Goal: Task Accomplishment & Management: Manage account settings

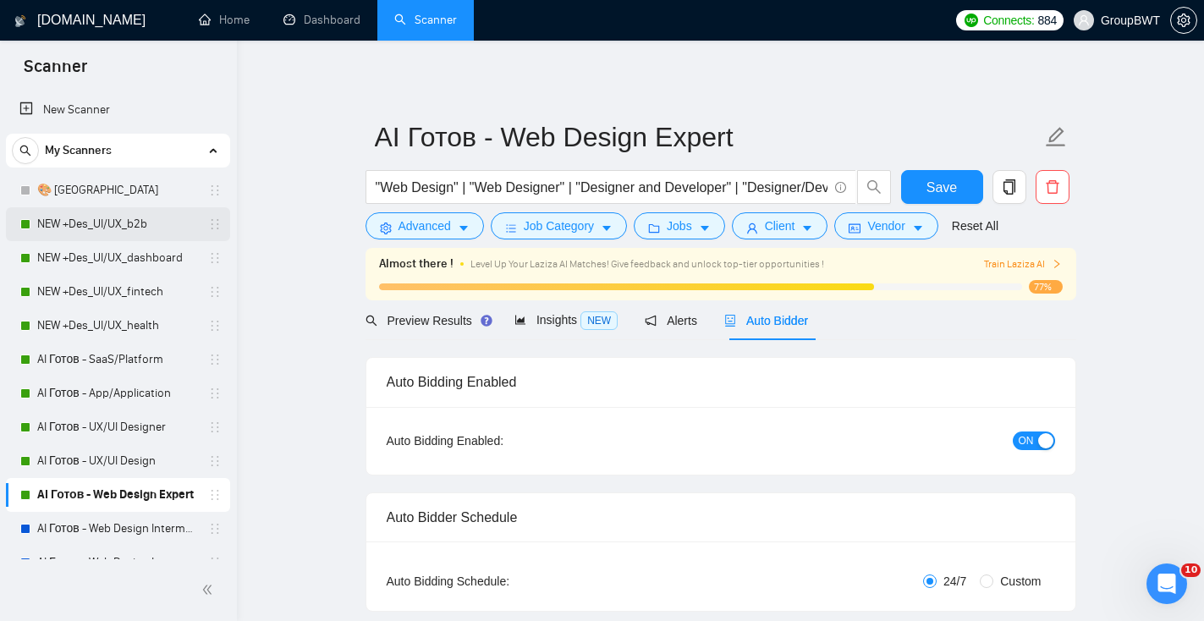
click at [109, 228] on link "NEW +Des_UI/UX_b2b" at bounding box center [117, 224] width 161 height 34
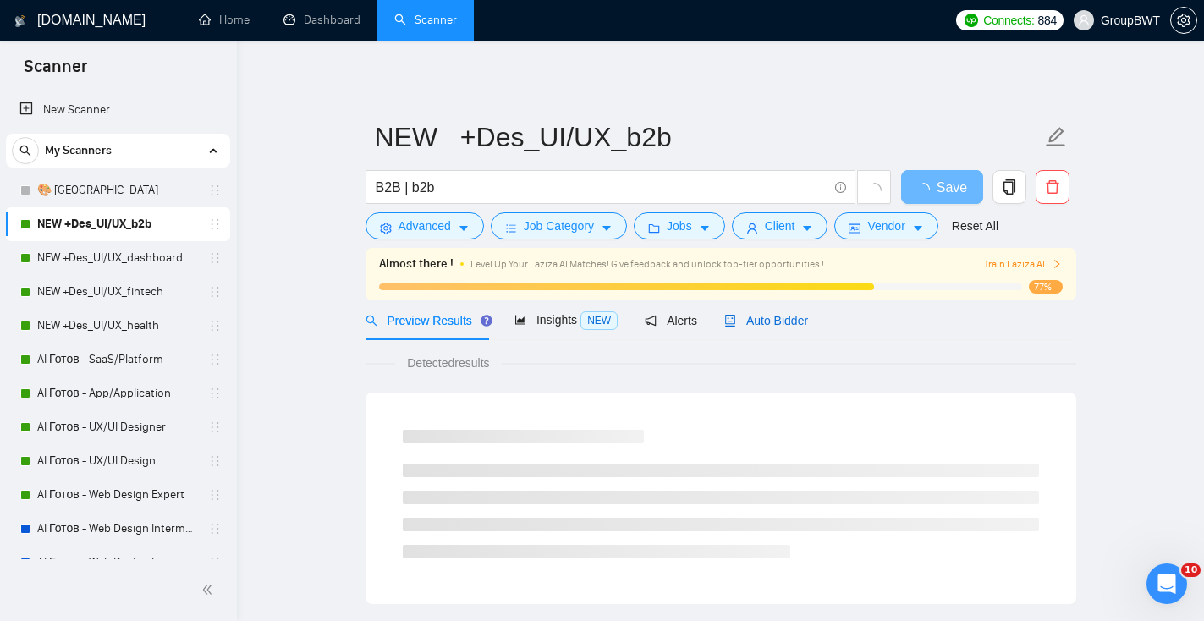
click at [780, 320] on span "Auto Bidder" at bounding box center [766, 321] width 84 height 14
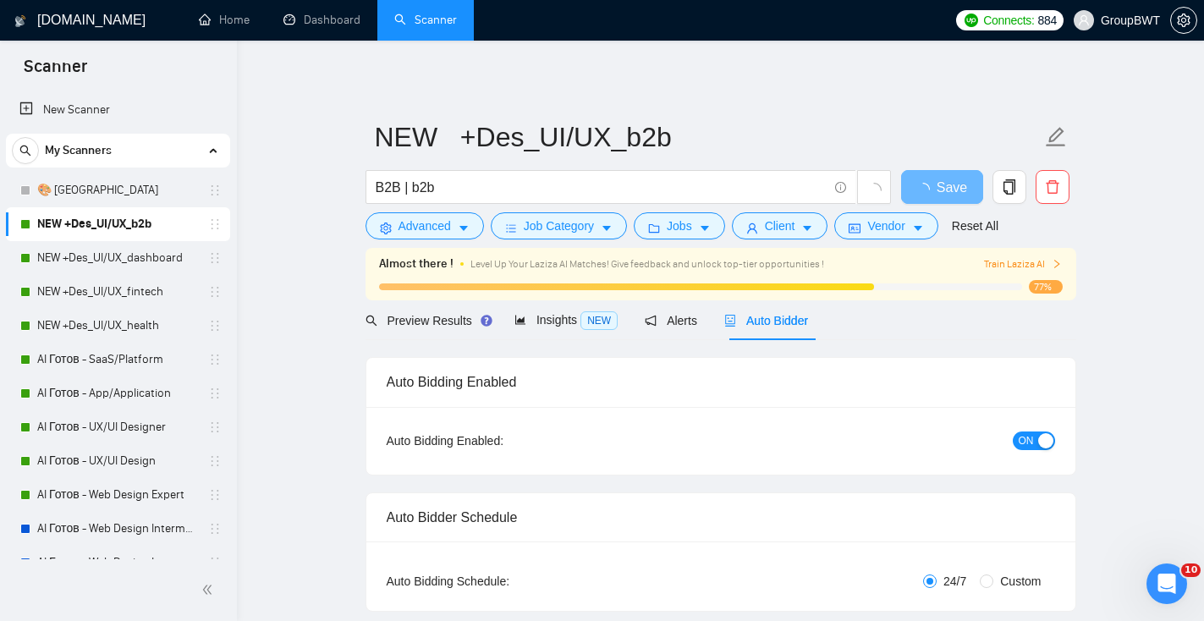
click at [1031, 440] on span "ON" at bounding box center [1026, 441] width 15 height 19
click at [938, 198] on button "Save" at bounding box center [942, 187] width 82 height 34
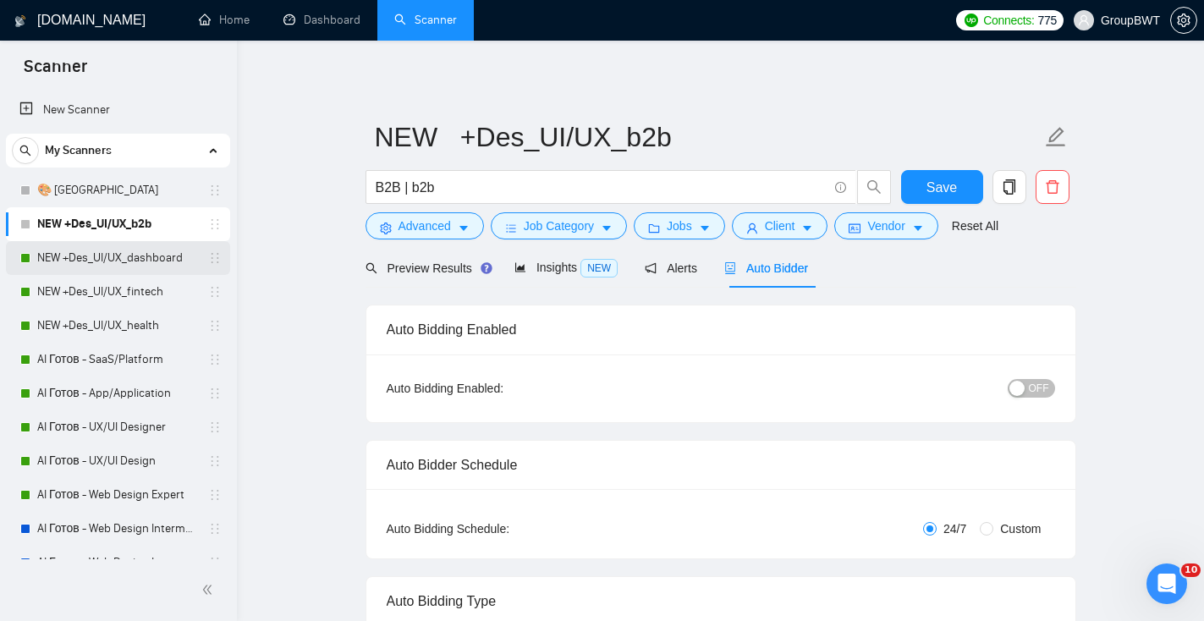
click at [167, 254] on link "NEW +Des_UI/UX_dashboard" at bounding box center [117, 258] width 161 height 34
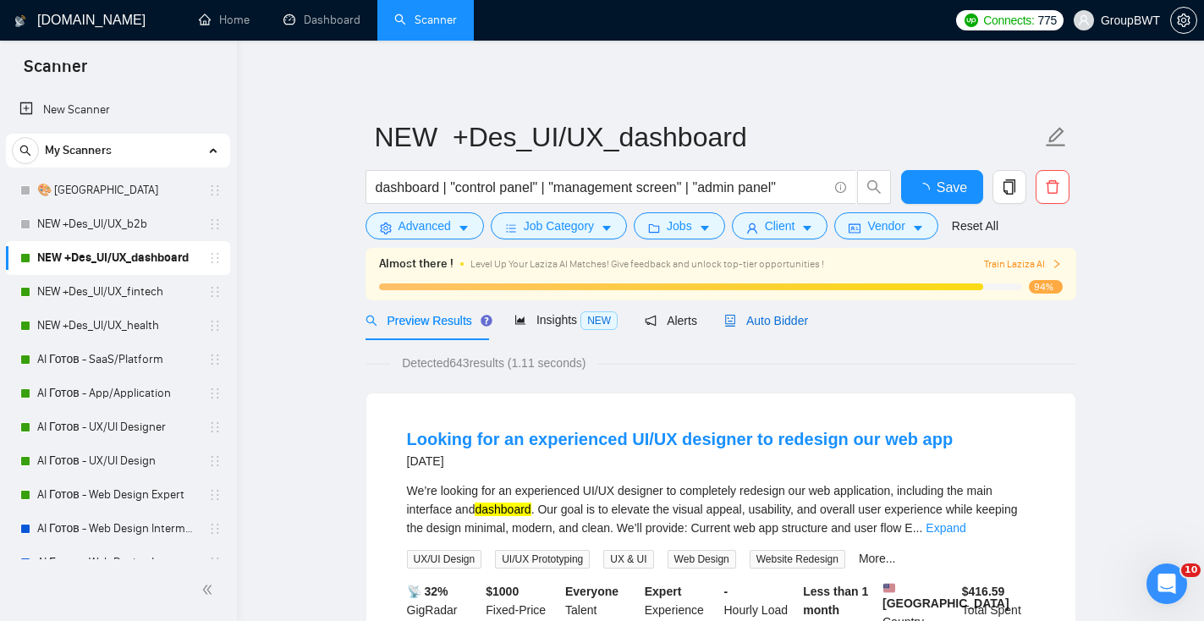
click at [807, 318] on span "Auto Bidder" at bounding box center [766, 321] width 84 height 14
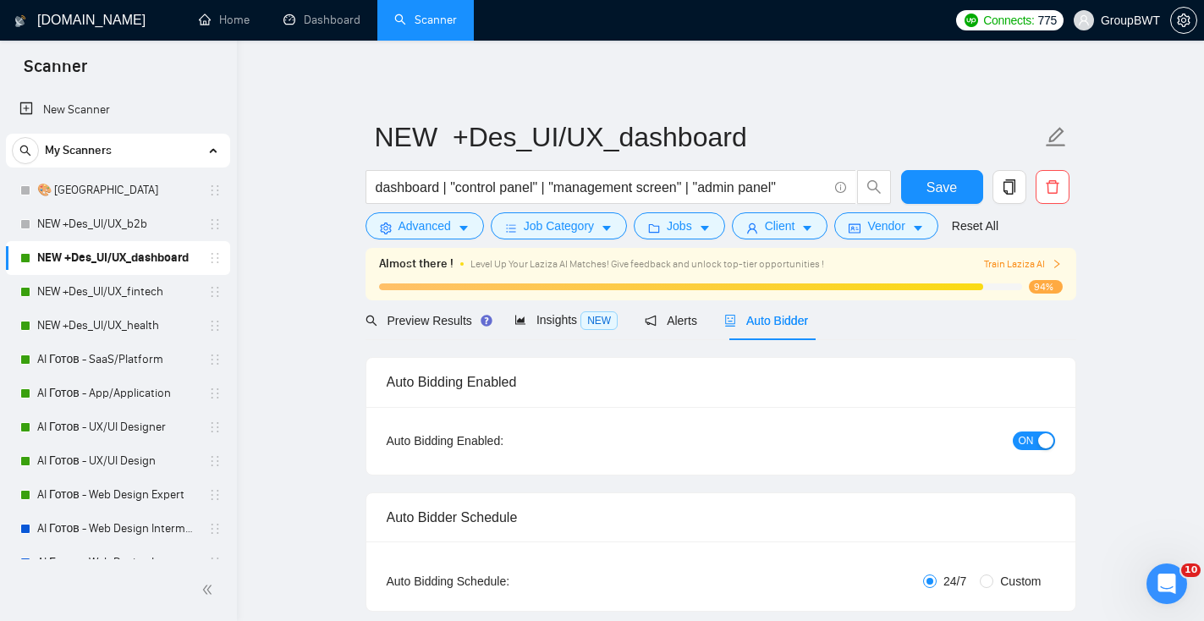
click at [1035, 435] on button "ON" at bounding box center [1034, 441] width 42 height 19
click at [937, 185] on span "Save" at bounding box center [941, 187] width 30 height 21
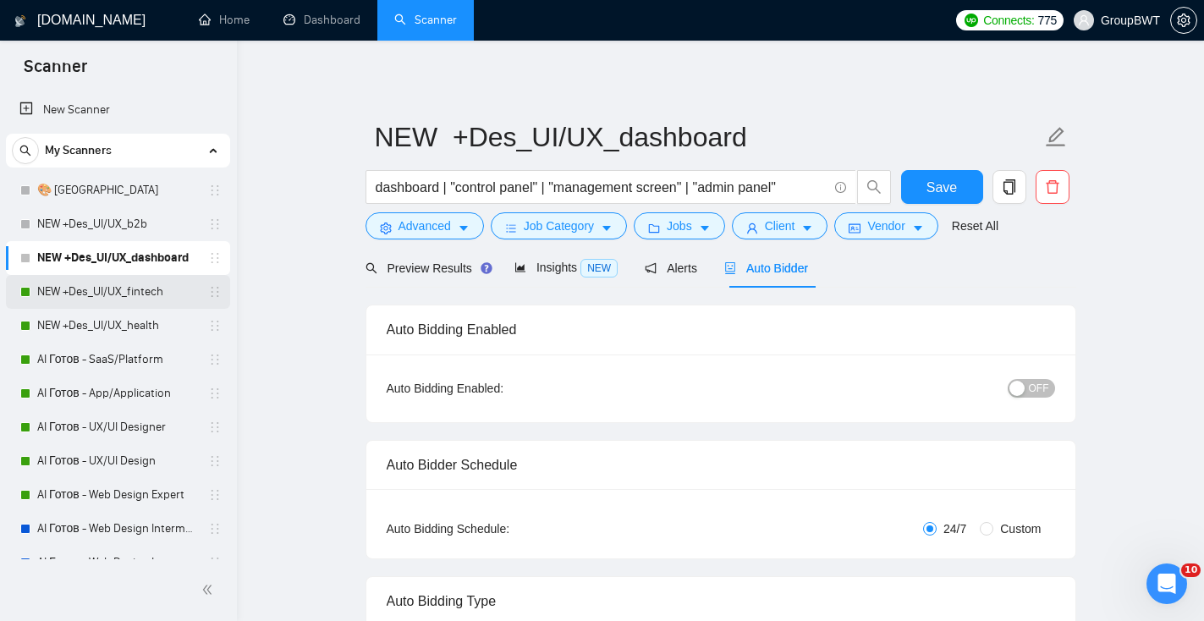
click at [166, 289] on link "NEW +Des_UI/UX_fintech" at bounding box center [117, 292] width 161 height 34
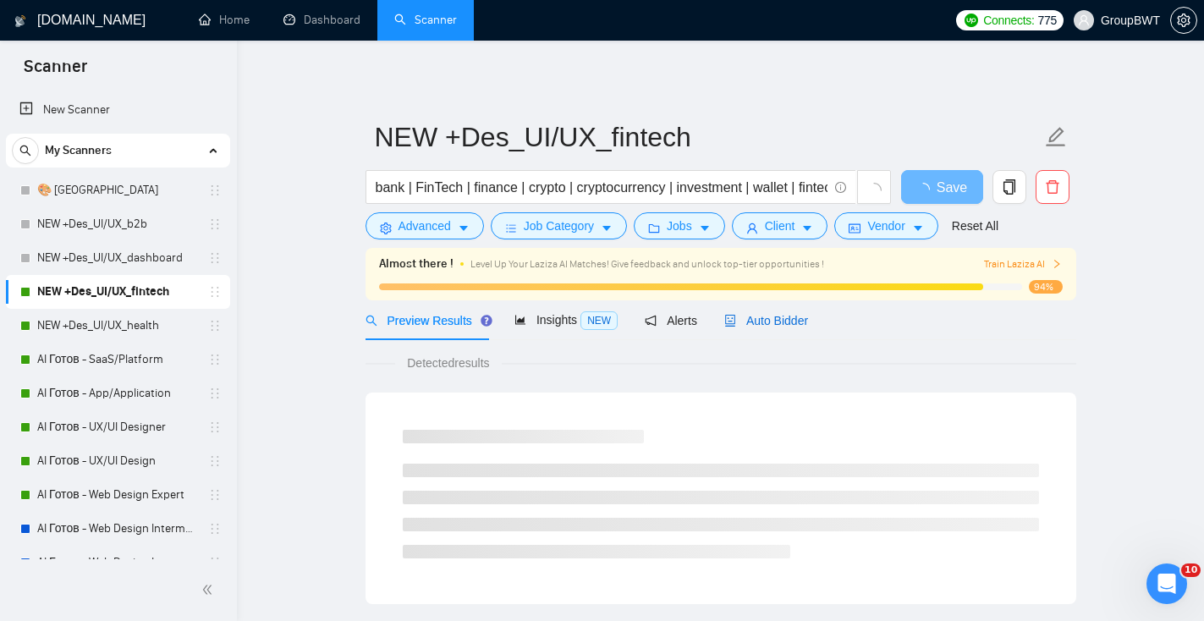
click at [800, 313] on div "Auto Bidder" at bounding box center [766, 320] width 84 height 19
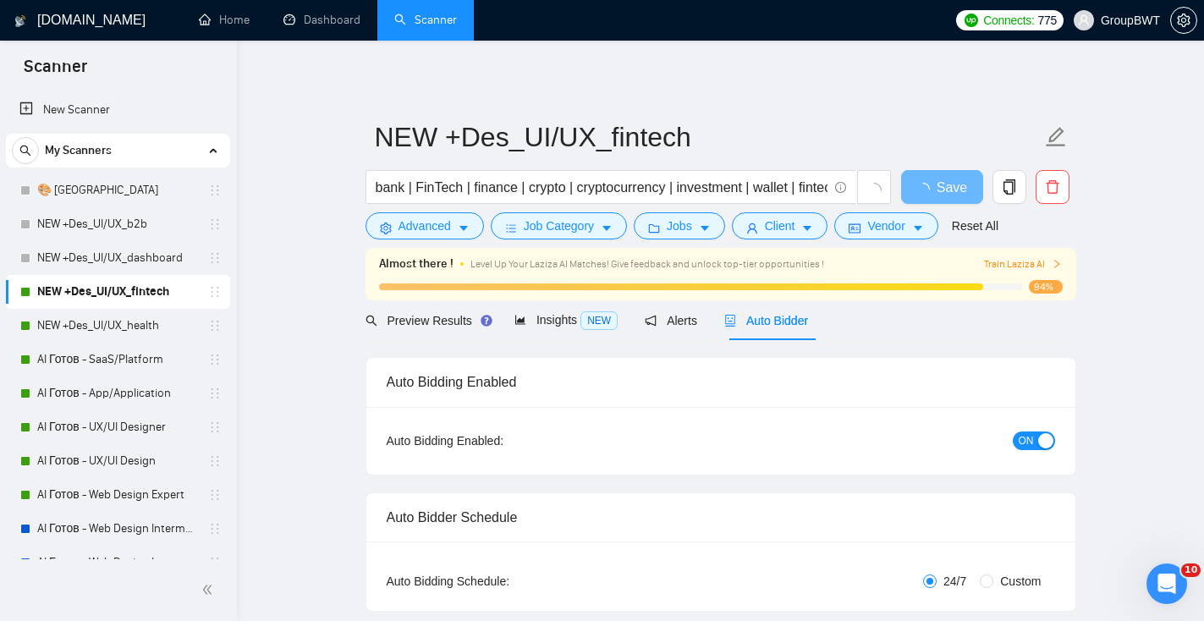
click at [1043, 442] on div "button" at bounding box center [1045, 440] width 15 height 15
click at [920, 195] on button "Save" at bounding box center [942, 187] width 82 height 34
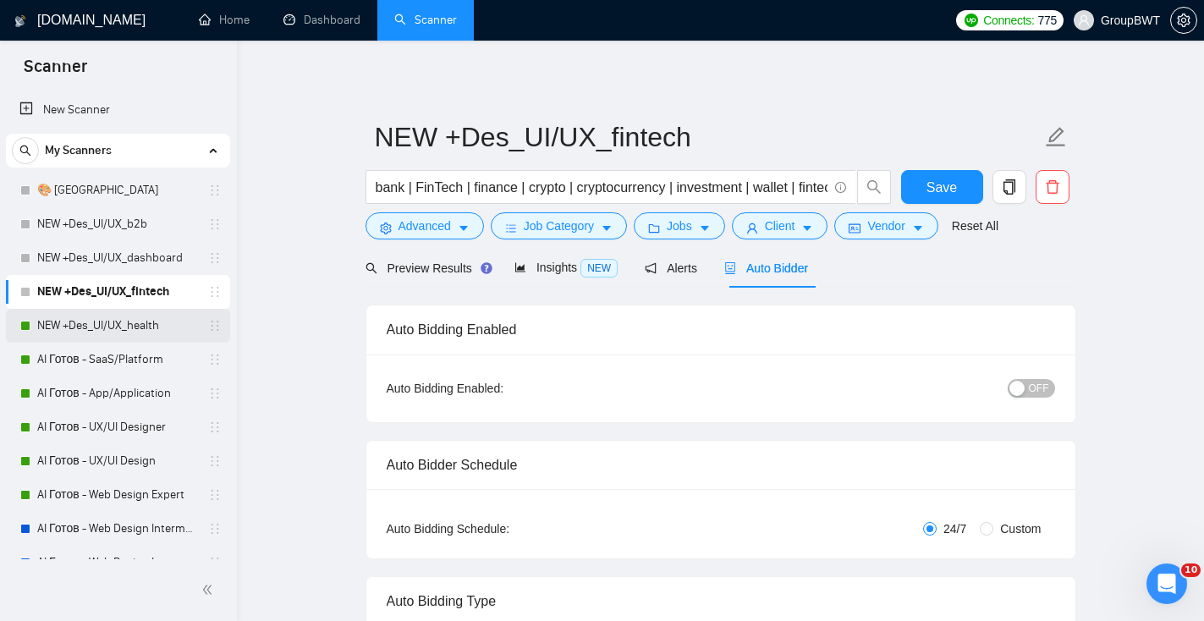
click at [91, 323] on link "NEW +Des_UI/UX_health" at bounding box center [117, 326] width 161 height 34
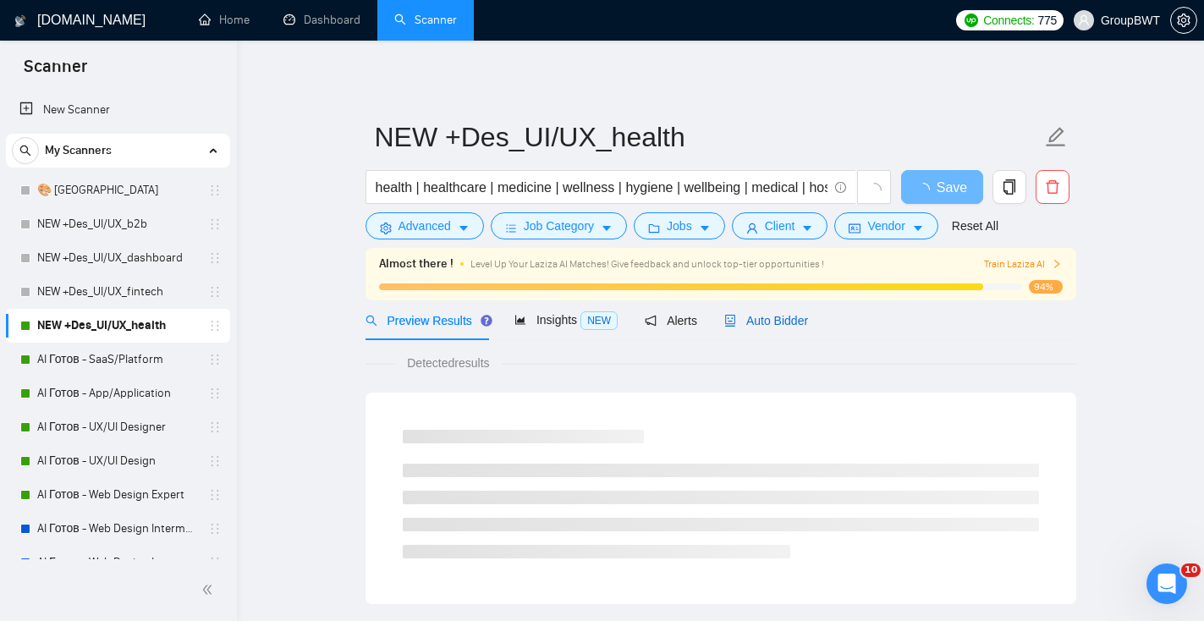
click at [779, 321] on span "Auto Bidder" at bounding box center [766, 321] width 84 height 14
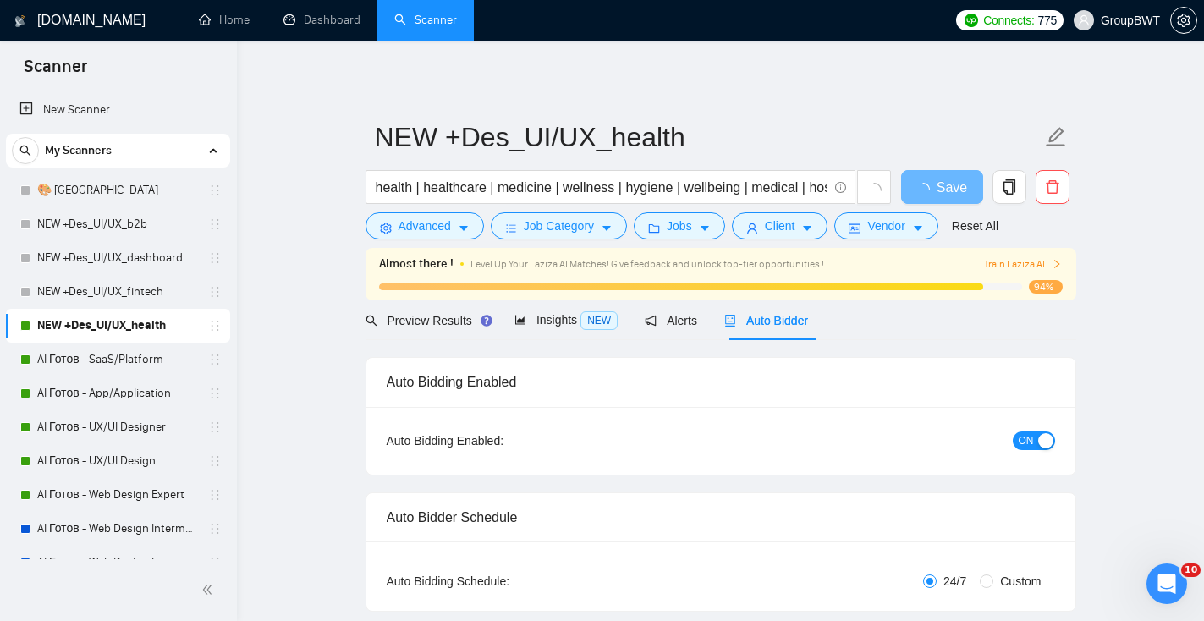
click at [1045, 438] on div "button" at bounding box center [1045, 440] width 15 height 15
click at [948, 194] on span "Save" at bounding box center [941, 187] width 30 height 21
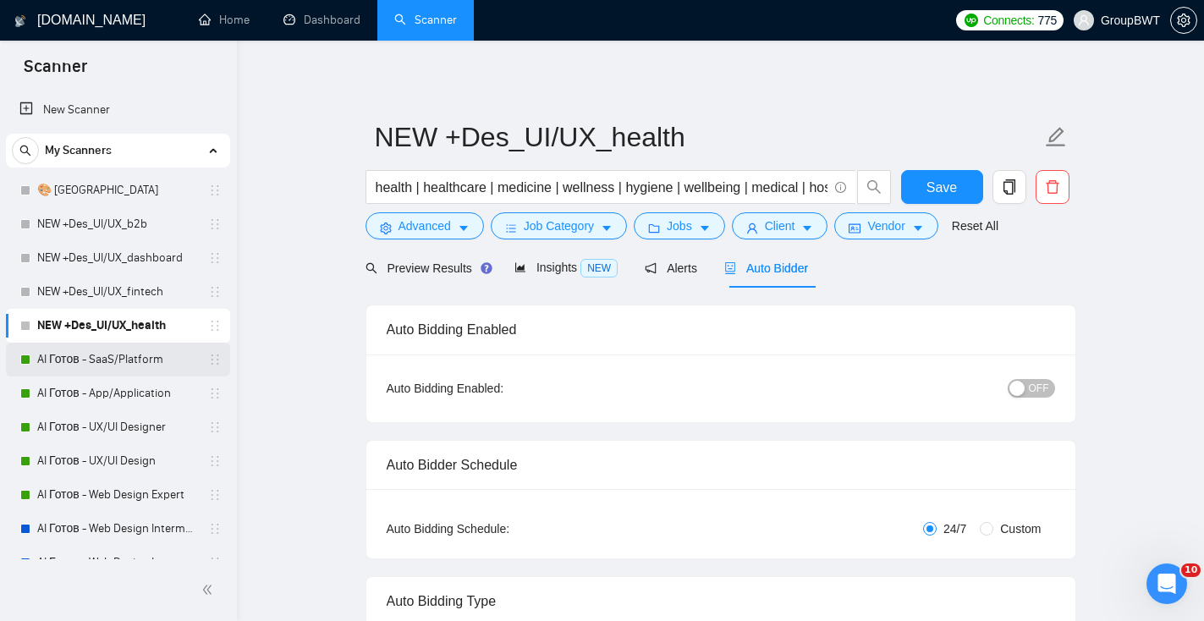
click at [80, 360] on link "AI Готов - SaaS/Platform" at bounding box center [117, 360] width 161 height 34
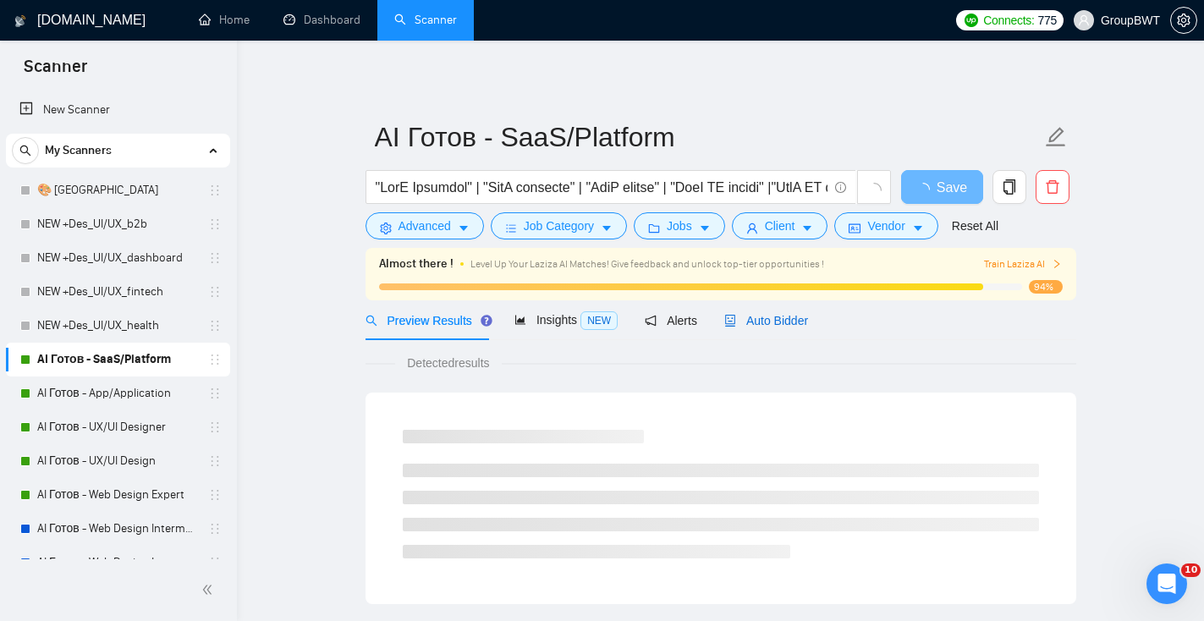
click at [774, 326] on span "Auto Bidder" at bounding box center [766, 321] width 84 height 14
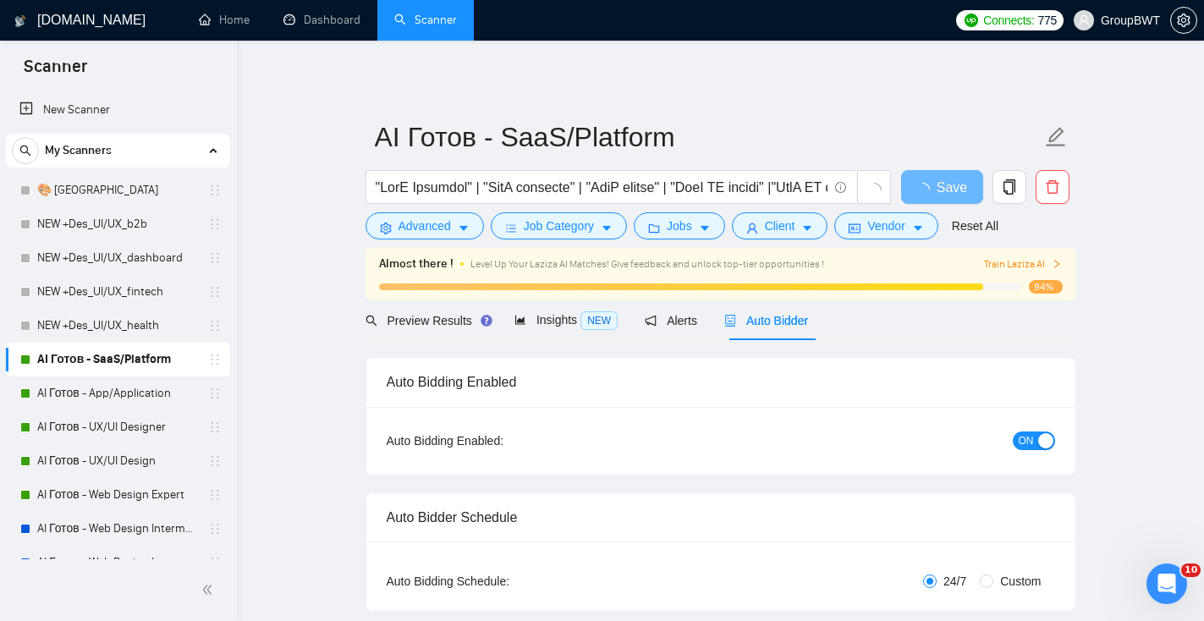
click at [1038, 443] on div "button" at bounding box center [1045, 440] width 15 height 15
click at [925, 190] on button "Save" at bounding box center [942, 187] width 82 height 34
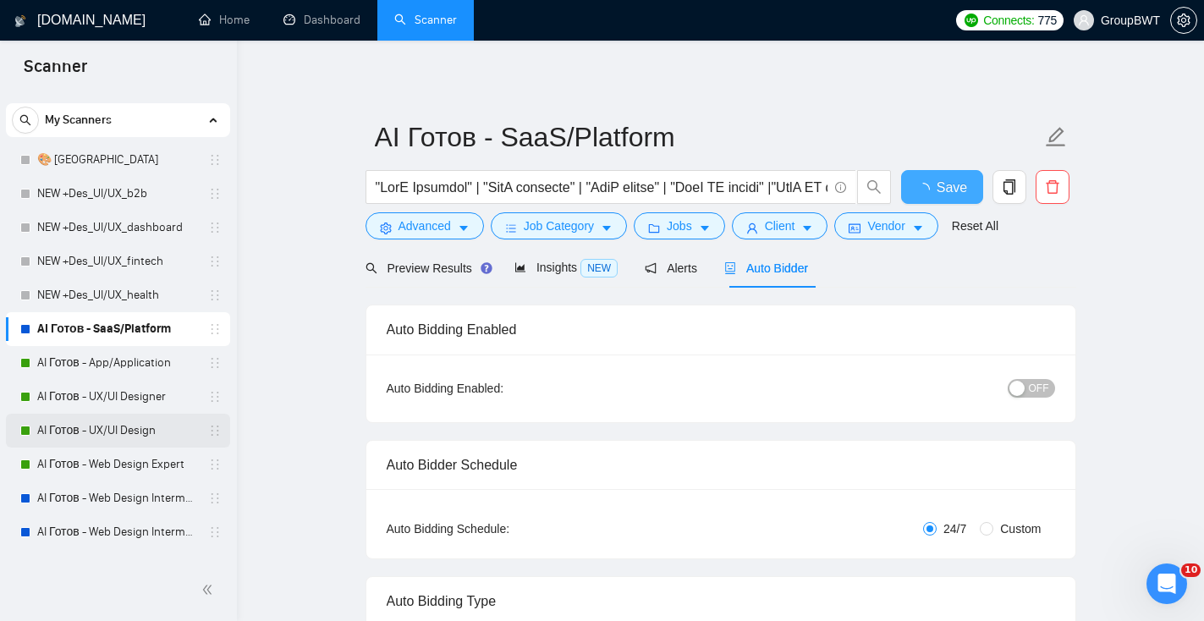
scroll to position [80, 0]
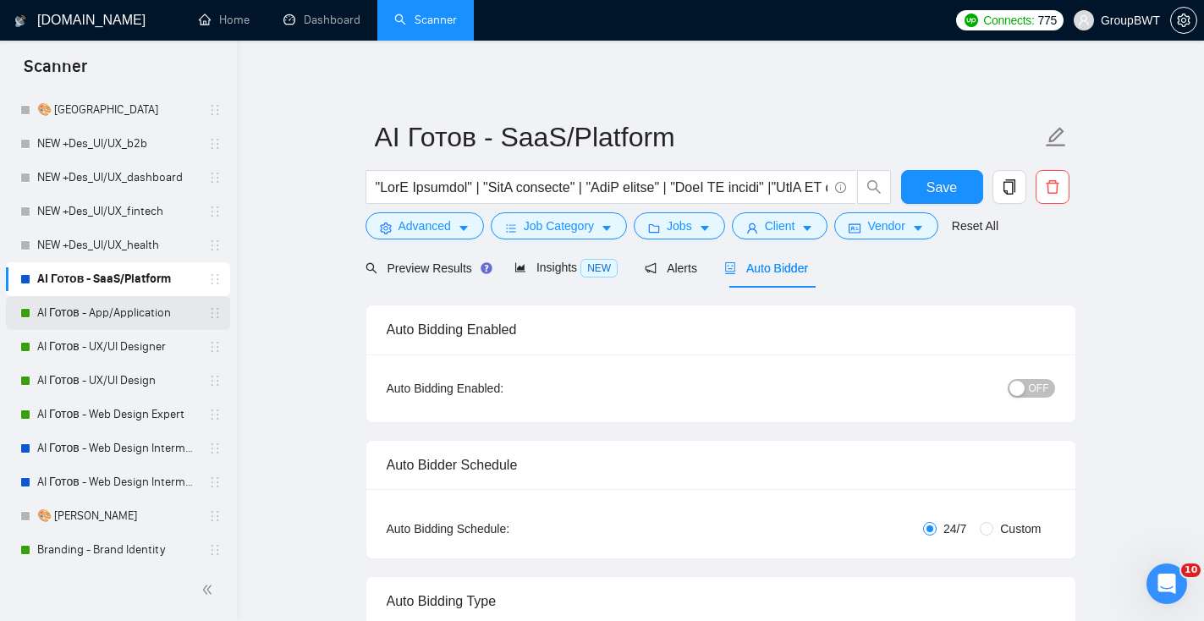
click at [129, 312] on link "AI Готов - App/Application" at bounding box center [117, 313] width 161 height 34
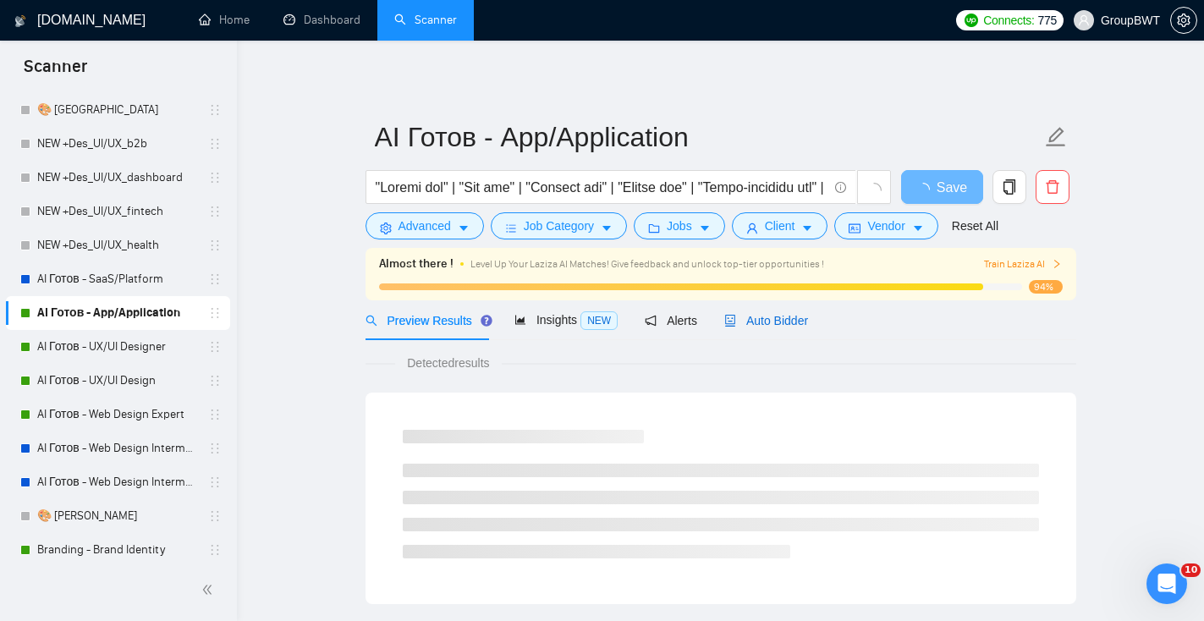
click at [803, 314] on span "Auto Bidder" at bounding box center [766, 321] width 84 height 14
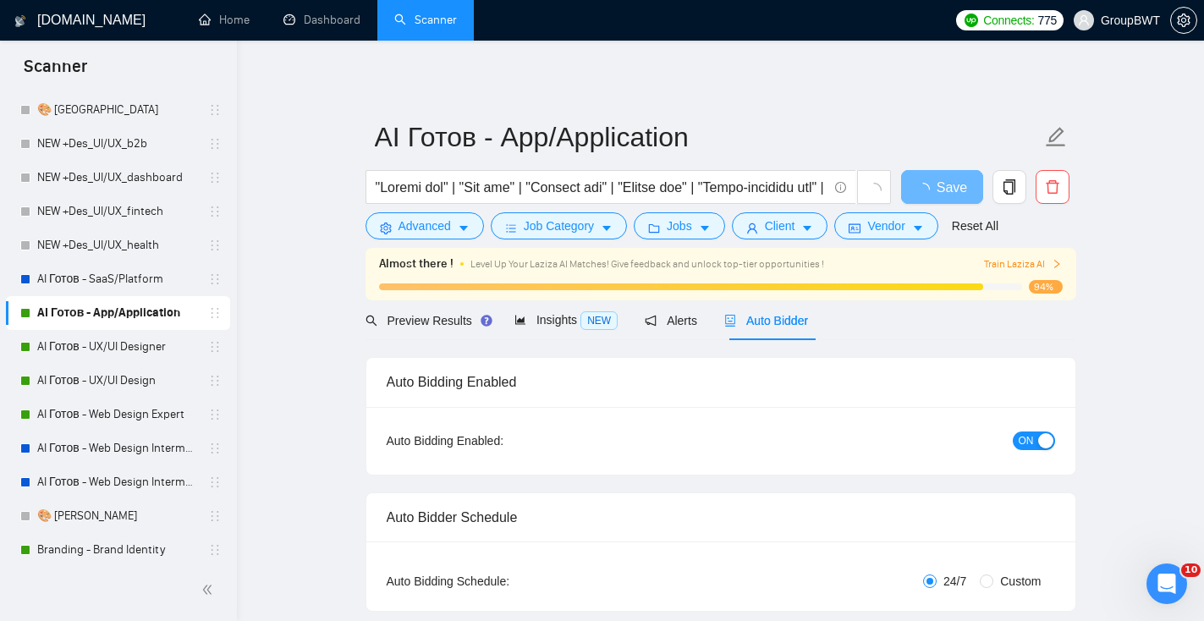
click at [1030, 443] on span "ON" at bounding box center [1026, 441] width 15 height 19
click at [960, 186] on button "Save" at bounding box center [942, 187] width 82 height 34
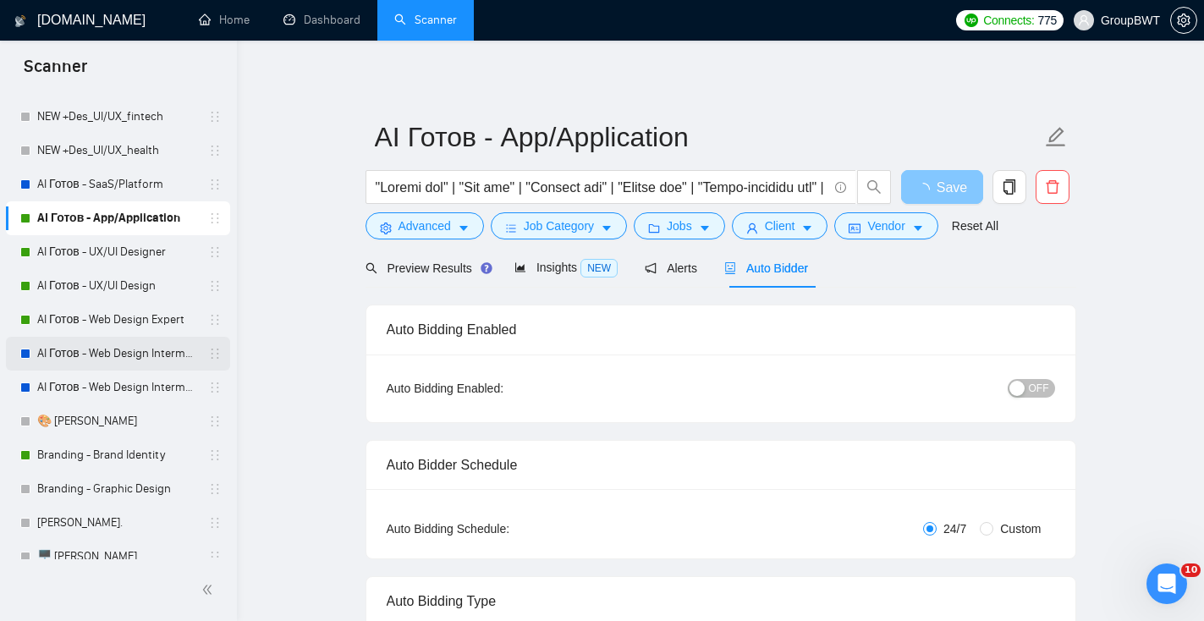
scroll to position [170, 0]
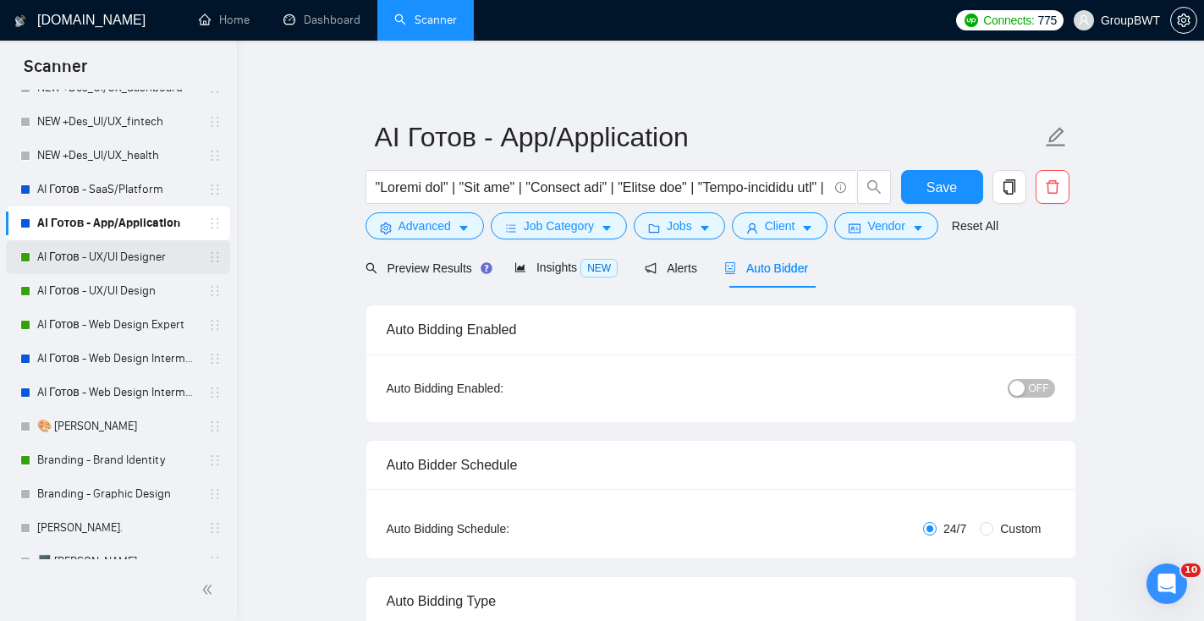
click at [140, 258] on link "AI Готов - UX/UI Designer" at bounding box center [117, 257] width 161 height 34
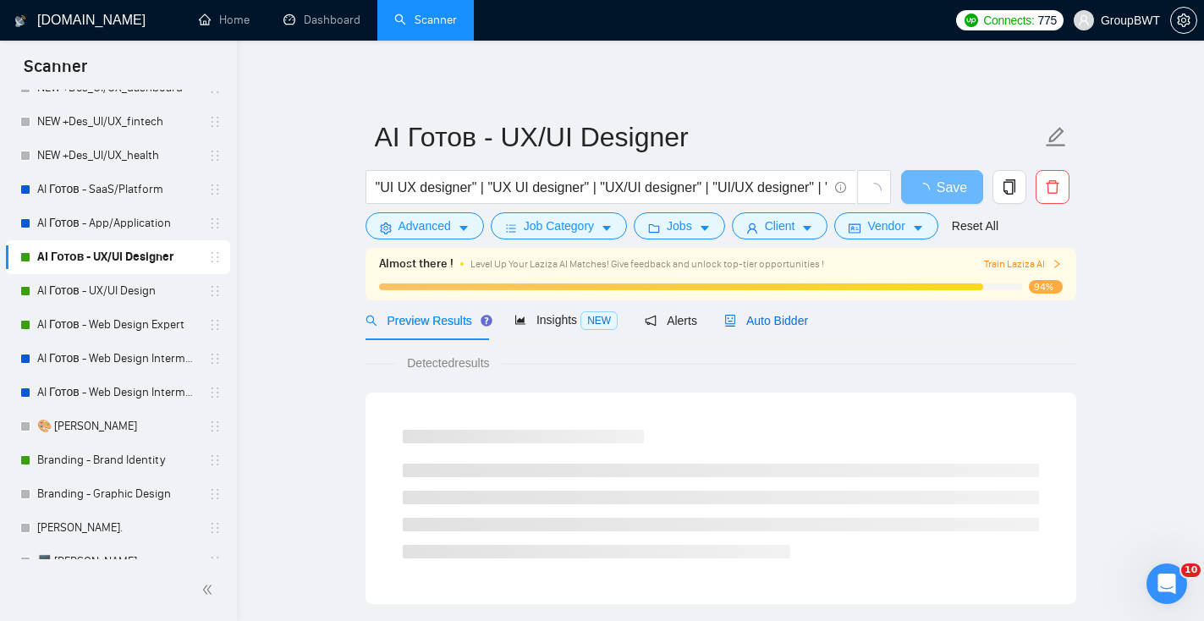
click at [797, 325] on span "Auto Bidder" at bounding box center [766, 321] width 84 height 14
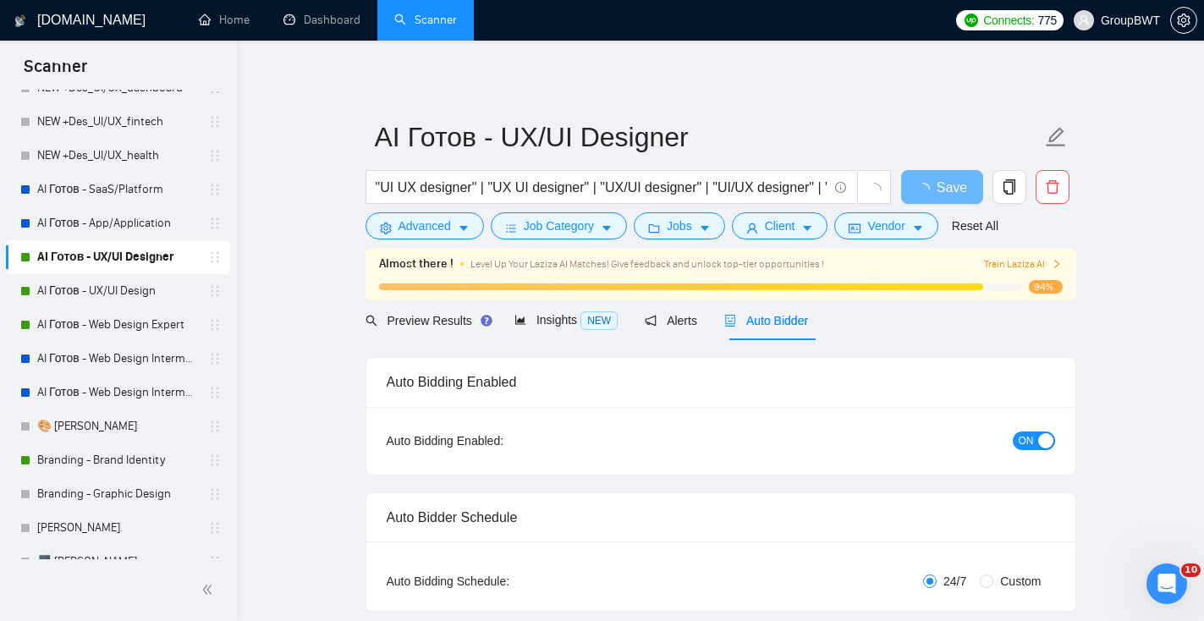
click at [1052, 438] on div "button" at bounding box center [1045, 440] width 15 height 15
click at [945, 189] on span "Save" at bounding box center [941, 187] width 30 height 21
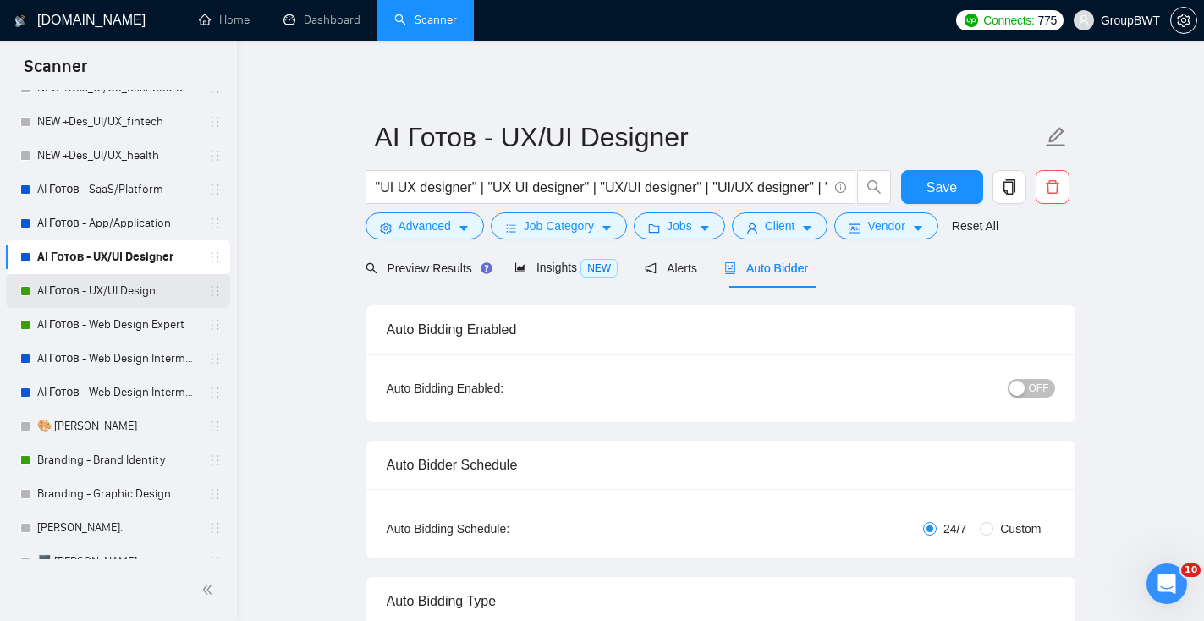
click at [170, 281] on link "AI Готов - UX/UI Design" at bounding box center [117, 291] width 161 height 34
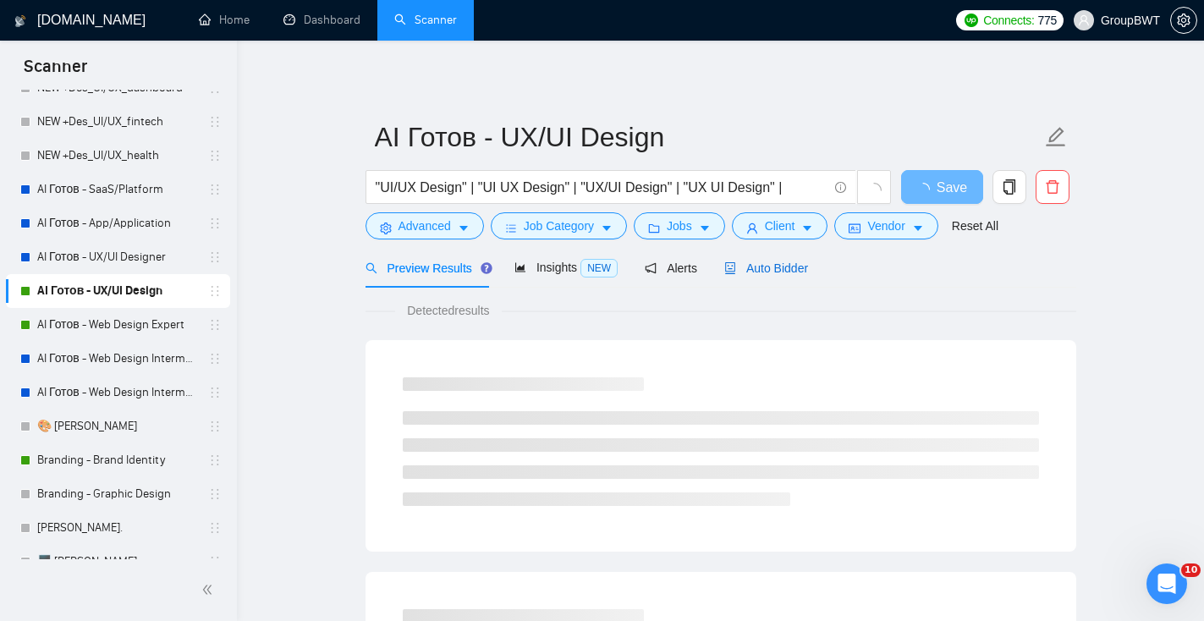
click at [783, 261] on span "Auto Bidder" at bounding box center [766, 268] width 84 height 14
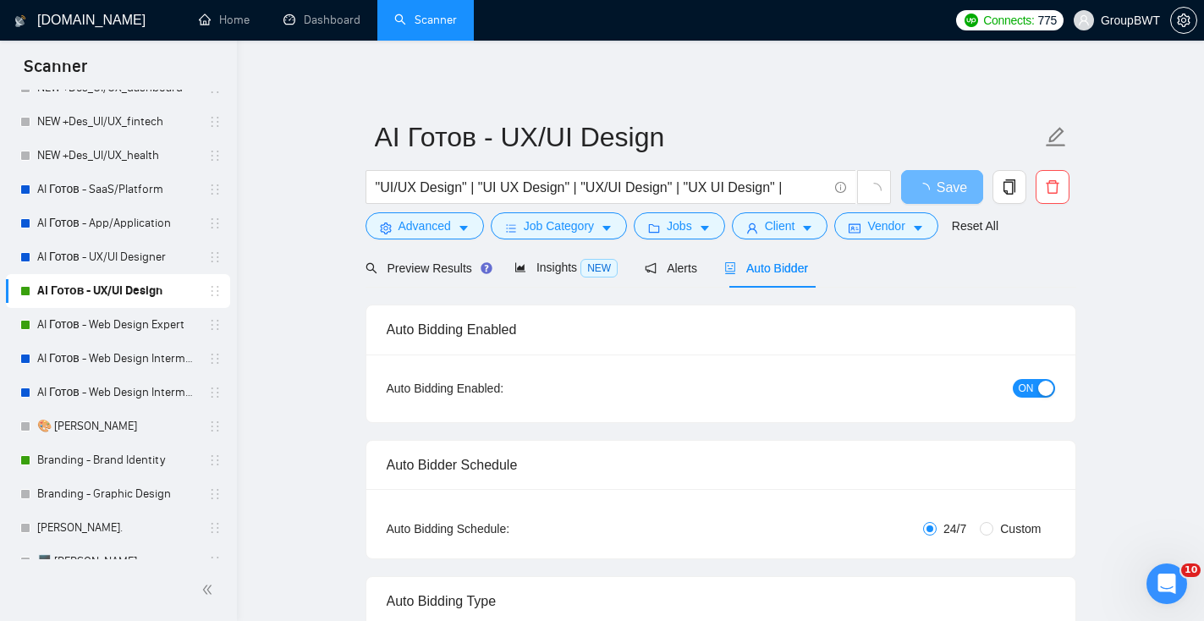
click at [1039, 388] on div "button" at bounding box center [1045, 388] width 15 height 15
click at [936, 187] on span "Save" at bounding box center [941, 187] width 30 height 21
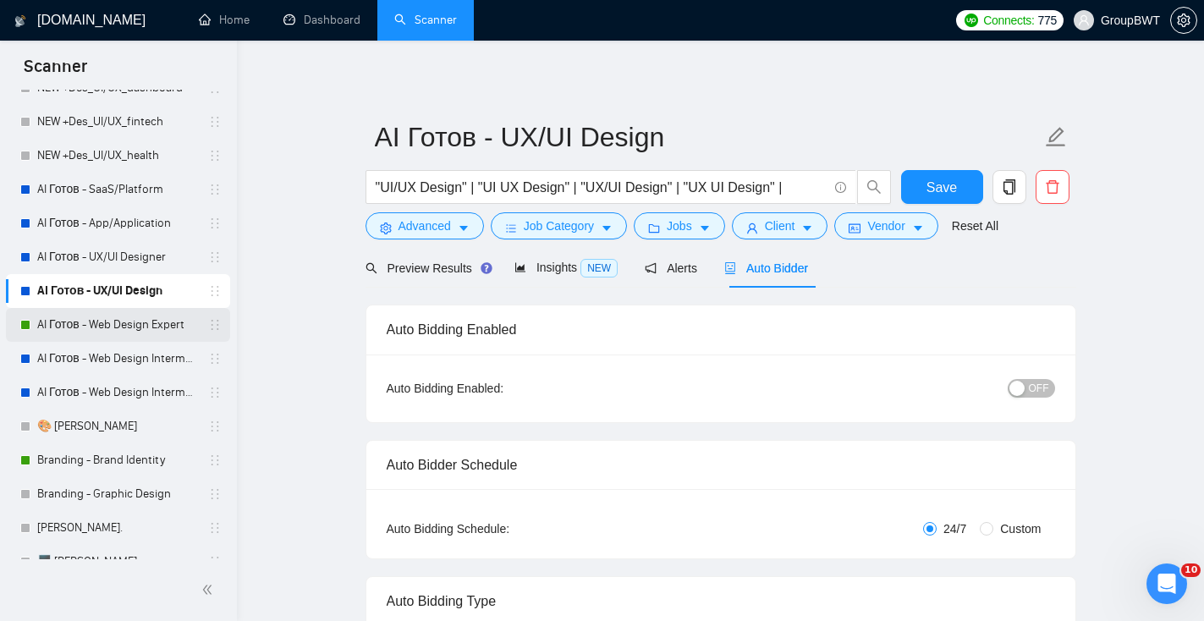
click at [88, 321] on link "AI Готов - Web Design Expert" at bounding box center [117, 325] width 161 height 34
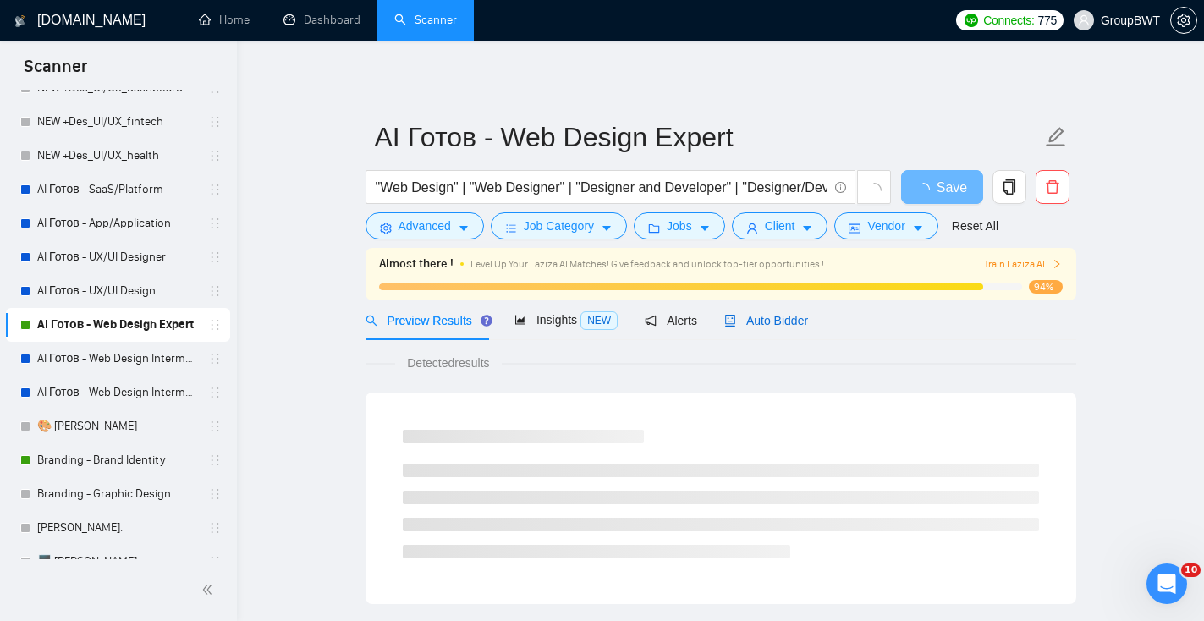
click at [780, 315] on span "Auto Bidder" at bounding box center [766, 321] width 84 height 14
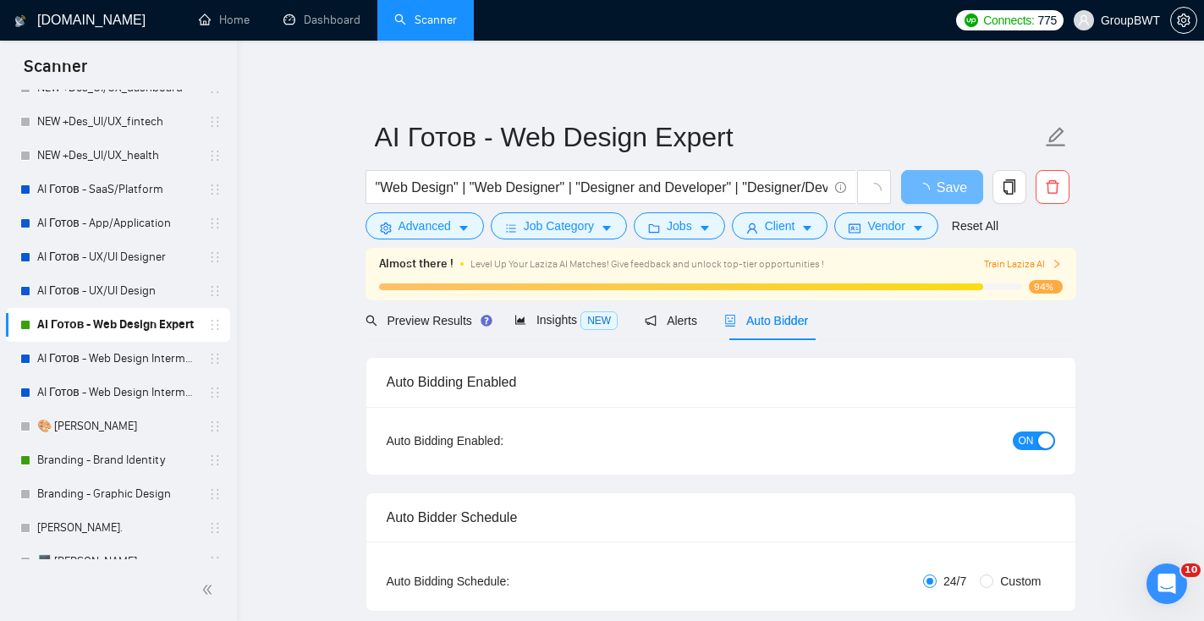
click at [1031, 454] on div "Auto Bidding Enabled: ON" at bounding box center [720, 441] width 709 height 68
click at [1031, 444] on span "ON" at bounding box center [1026, 441] width 15 height 19
click at [965, 187] on button "Save" at bounding box center [942, 187] width 82 height 34
